Goal: Information Seeking & Learning: Check status

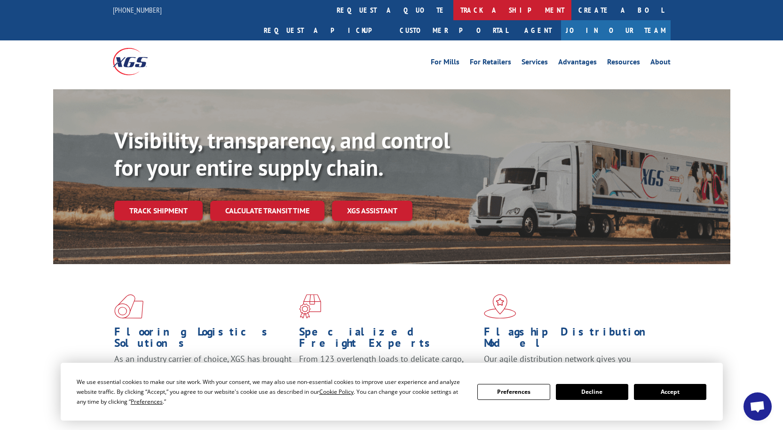
click at [453, 10] on link "track a shipment" at bounding box center [512, 10] width 118 height 20
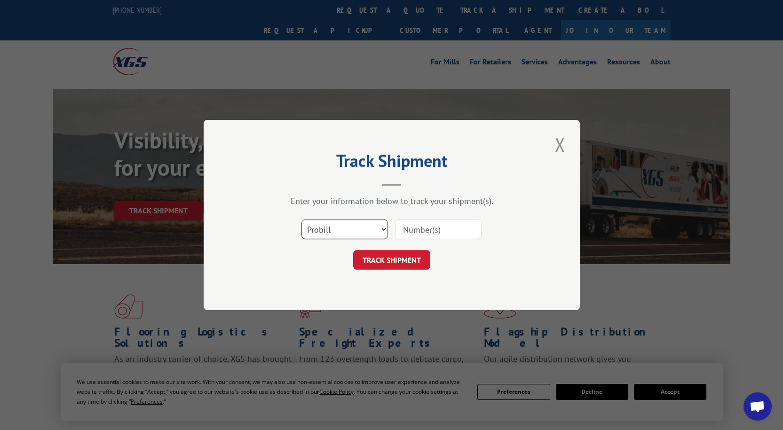
click at [334, 228] on select "Select category... Probill BOL PO" at bounding box center [345, 230] width 87 height 20
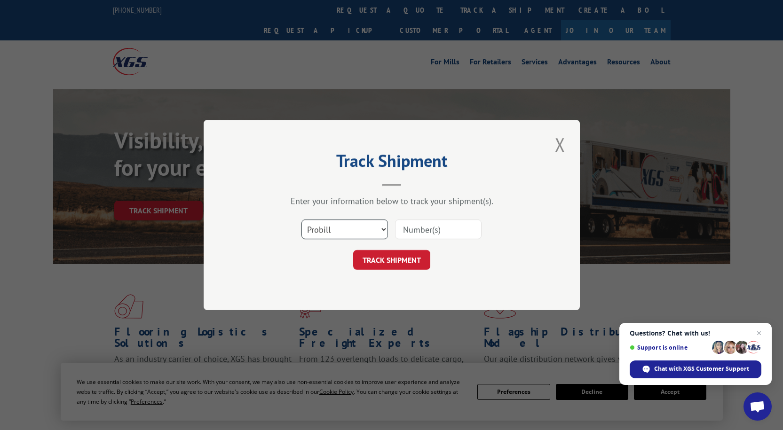
select select "po"
click at [302, 220] on select "Select category... Probill BOL PO" at bounding box center [345, 230] width 87 height 20
click at [425, 233] on input at bounding box center [438, 230] width 87 height 20
paste input "01532589"
type input "01532589"
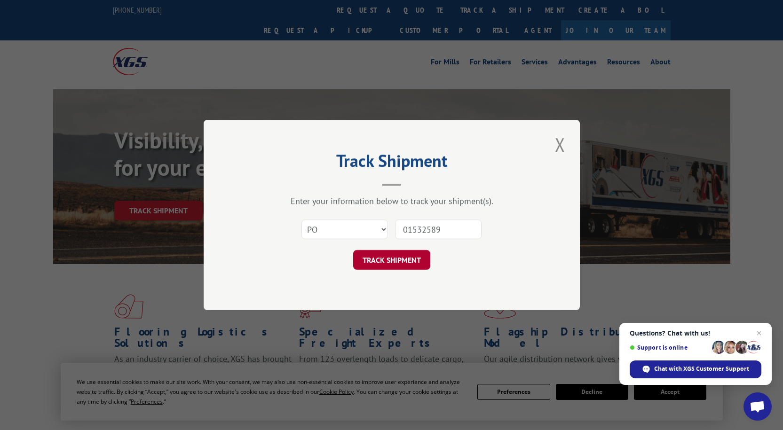
click at [393, 263] on button "TRACK SHIPMENT" at bounding box center [391, 260] width 77 height 20
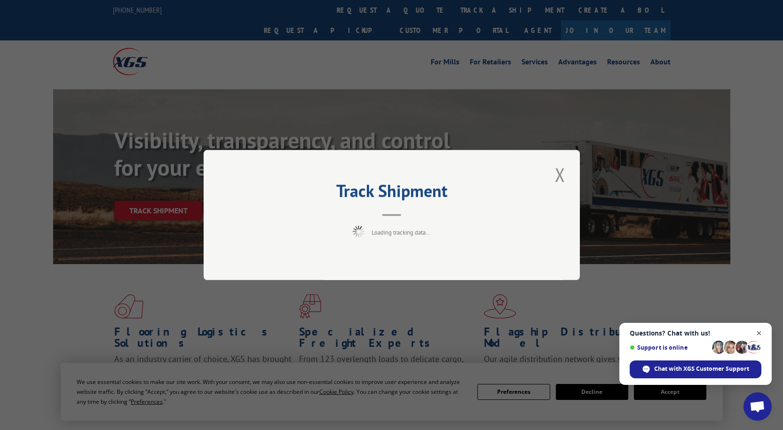
click at [756, 334] on span "Open chat" at bounding box center [760, 334] width 12 height 12
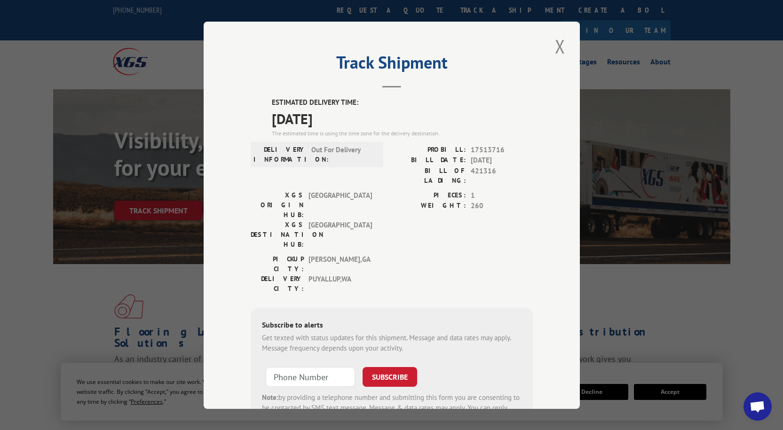
drag, startPoint x: 558, startPoint y: 49, endPoint x: 539, endPoint y: 55, distance: 20.1
click at [558, 50] on button "Close modal" at bounding box center [560, 46] width 16 height 26
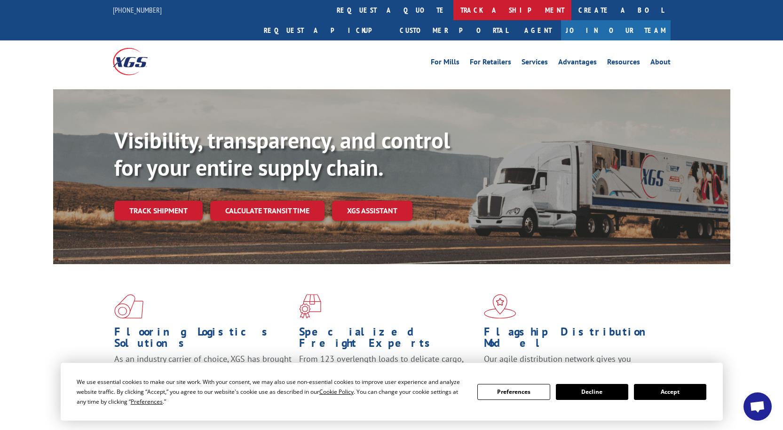
click at [453, 4] on link "track a shipment" at bounding box center [512, 10] width 118 height 20
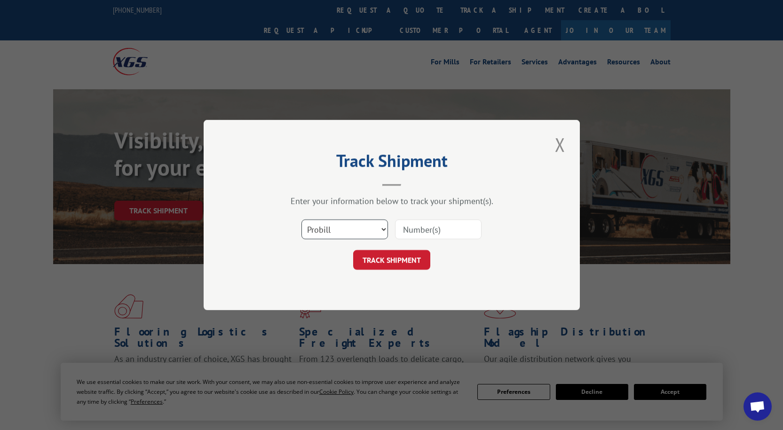
click at [342, 234] on select "Select category... Probill BOL PO" at bounding box center [345, 230] width 87 height 20
select select "po"
click at [302, 220] on select "Select category... Probill BOL PO" at bounding box center [345, 230] width 87 height 20
click at [424, 227] on input at bounding box center [438, 230] width 87 height 20
paste input "01532615"
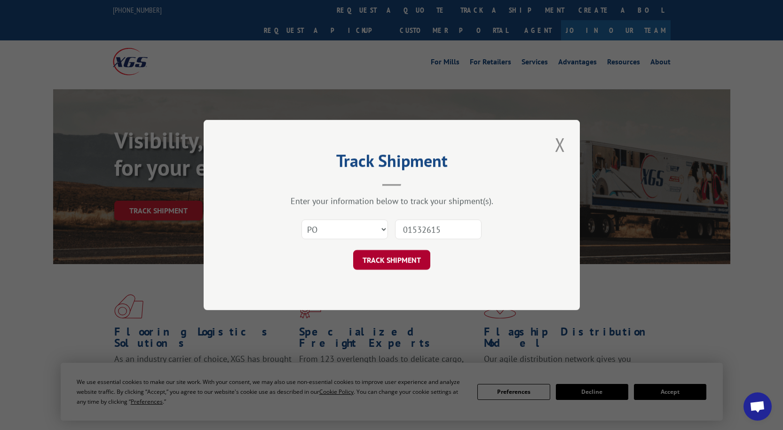
type input "01532615"
click at [379, 261] on button "TRACK SHIPMENT" at bounding box center [391, 260] width 77 height 20
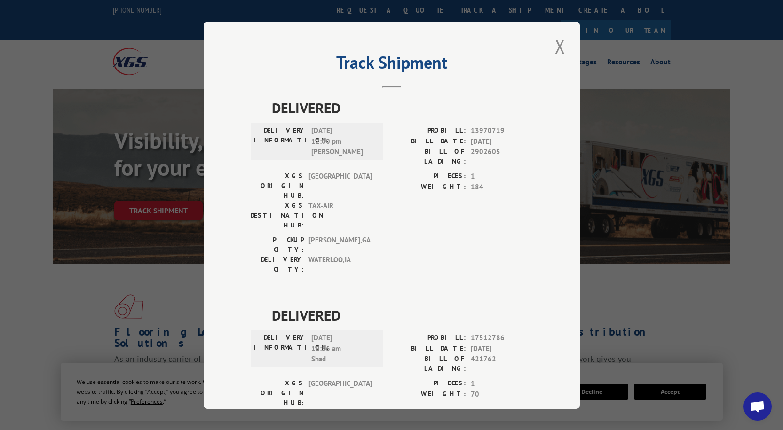
scroll to position [36, 0]
